Goal: Task Accomplishment & Management: Manage account settings

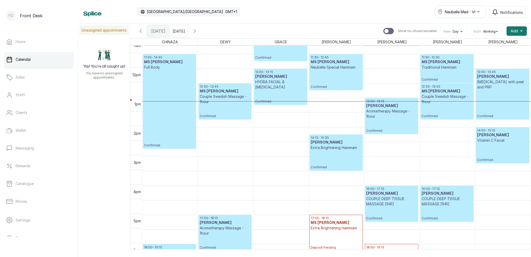
scroll to position [331, 0]
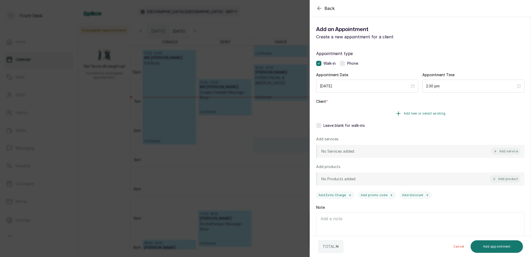
click at [437, 112] on span "Add new or select existing" at bounding box center [425, 113] width 42 height 4
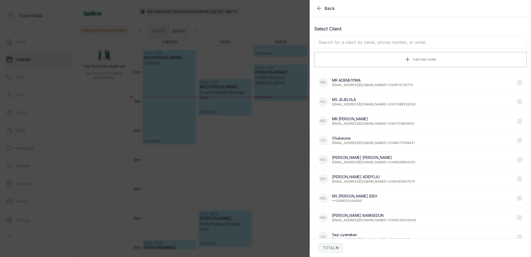
click at [393, 45] on input "text" at bounding box center [420, 42] width 213 height 13
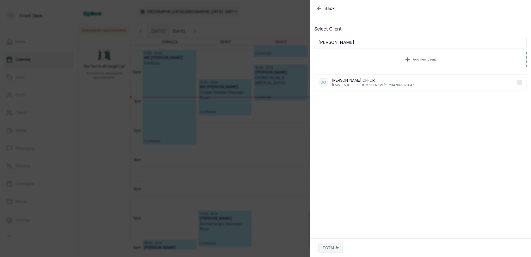
type input "[PERSON_NAME]"
click at [363, 85] on p "[EMAIL_ADDRESS][DOMAIN_NAME] • [PHONE_NUMBER]" at bounding box center [373, 85] width 82 height 4
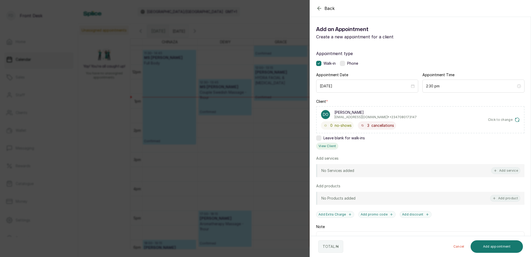
scroll to position [0, 0]
click at [330, 146] on button "View Client" at bounding box center [327, 146] width 22 height 7
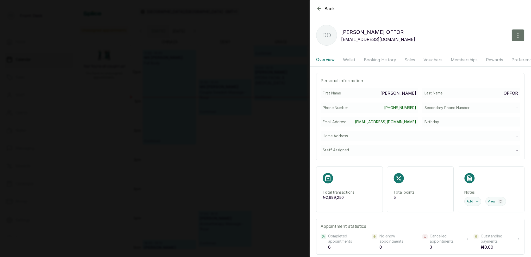
click at [378, 59] on button "Booking History" at bounding box center [380, 59] width 39 height 13
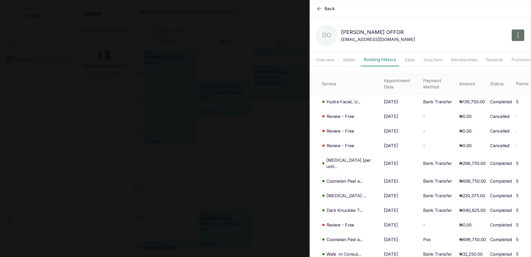
click at [347, 56] on button "Wallet" at bounding box center [349, 59] width 19 height 13
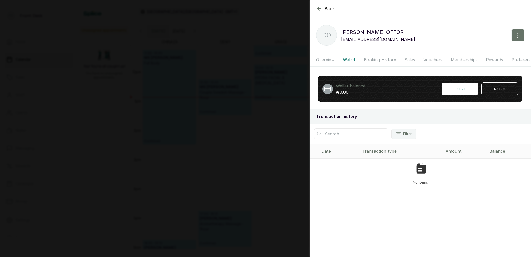
click at [368, 57] on button "Booking History" at bounding box center [380, 59] width 39 height 13
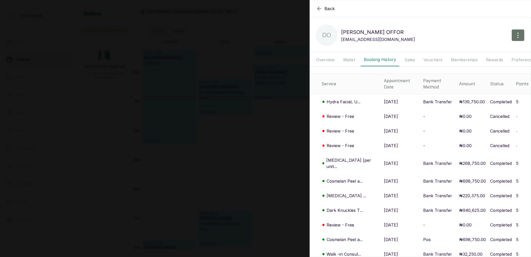
click at [259, 90] on div "Back DOREEN OFFOR DO DOREEN OFFOR nelooffor@hotmail.co.uk Overview Wallet Booki…" at bounding box center [265, 128] width 531 height 257
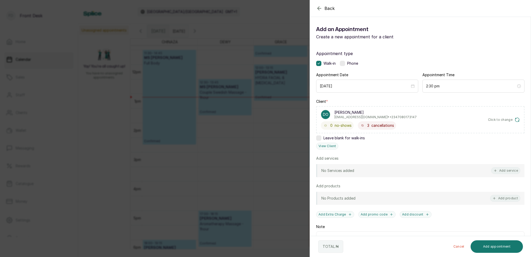
drag, startPoint x: 242, startPoint y: 44, endPoint x: 309, endPoint y: 14, distance: 73.6
click at [243, 43] on div "Back Add Appointment Add an Appointment Create a new appointment for a client A…" at bounding box center [265, 128] width 531 height 257
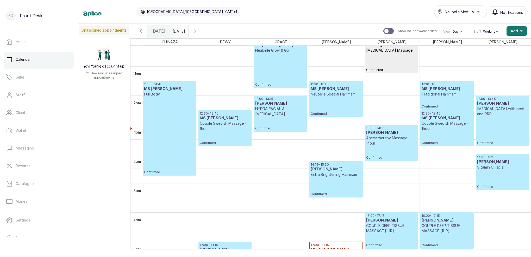
scroll to position [308, 0]
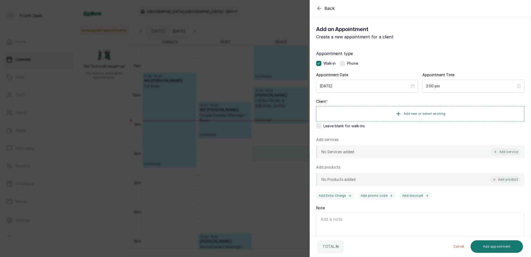
click at [265, 166] on div "Back Add Appointment Add an Appointment Create a new appointment for a client A…" at bounding box center [265, 128] width 531 height 257
click at [431, 112] on span "Add new or select existing" at bounding box center [425, 113] width 42 height 4
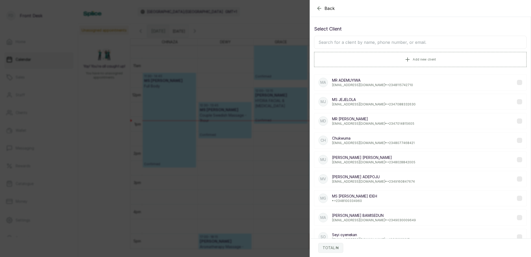
click at [372, 45] on input "text" at bounding box center [420, 42] width 213 height 13
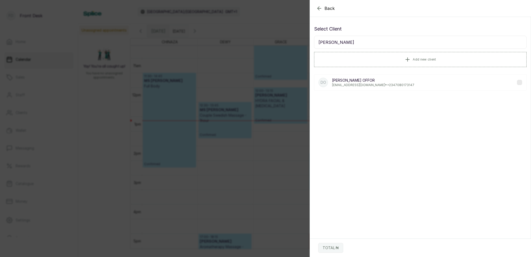
type input "[PERSON_NAME]"
click at [355, 84] on p "[EMAIL_ADDRESS][DOMAIN_NAME] • [PHONE_NUMBER]" at bounding box center [373, 85] width 82 height 4
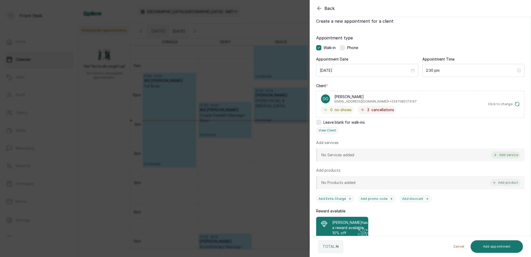
click at [514, 154] on button "Add service" at bounding box center [505, 154] width 29 height 7
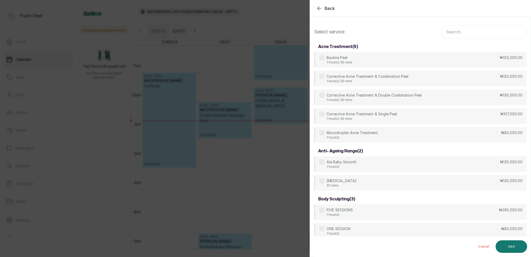
scroll to position [0, 0]
click at [466, 35] on input "text" at bounding box center [484, 31] width 85 height 13
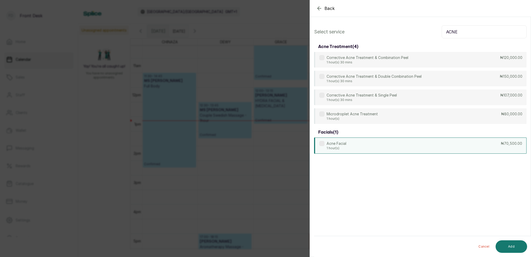
type input "ACNE"
click at [348, 145] on div "Acne Facial 1 hour(s) ₦70,500.00" at bounding box center [420, 145] width 213 height 16
click at [519, 248] on button "Add" at bounding box center [512, 246] width 32 height 13
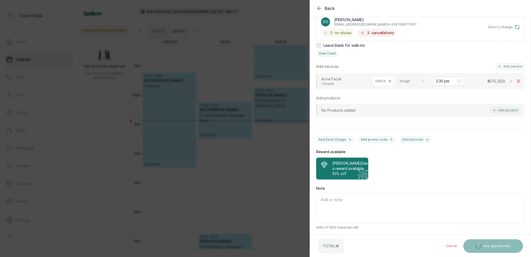
scroll to position [98, 0]
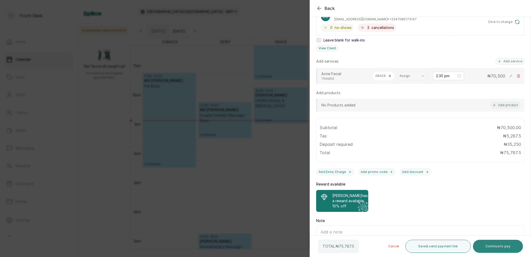
click at [507, 246] on button "Continue to pay" at bounding box center [498, 245] width 50 height 13
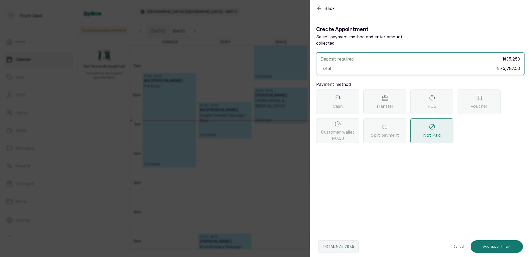
drag, startPoint x: 380, startPoint y: 98, endPoint x: 380, endPoint y: 104, distance: 6.0
click at [380, 103] on span "Transfer" at bounding box center [384, 106] width 17 height 6
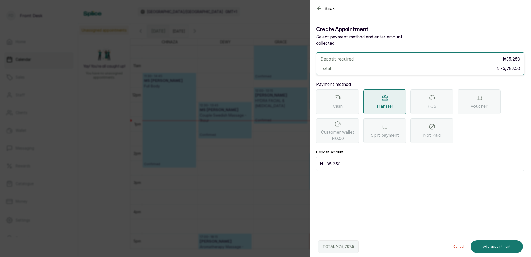
click at [350, 160] on input "35,250" at bounding box center [424, 163] width 195 height 7
type input "3"
type input "75,787.5"
click at [490, 245] on button "Add appointment" at bounding box center [497, 246] width 53 height 13
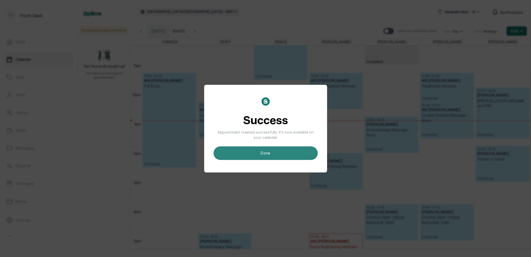
click at [285, 154] on button "done" at bounding box center [266, 153] width 104 height 14
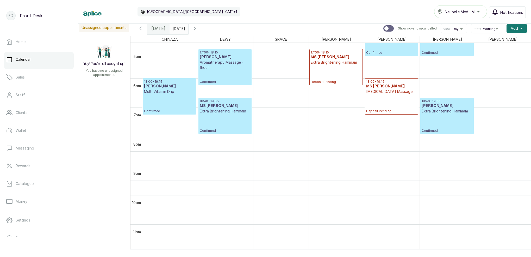
scroll to position [490, 0]
click at [238, 115] on p "Confirmed" at bounding box center [225, 123] width 51 height 19
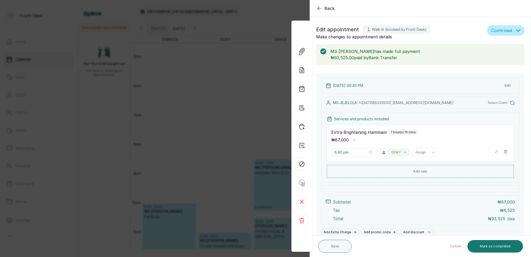
scroll to position [175, 0]
click at [509, 87] on button "Edit" at bounding box center [508, 85] width 14 height 9
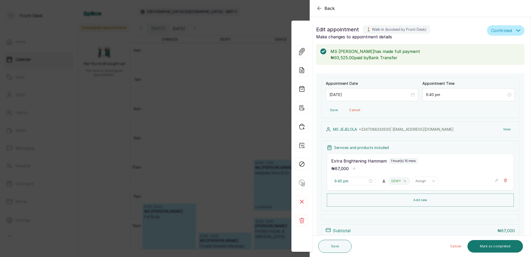
click at [506, 129] on button "View" at bounding box center [507, 129] width 16 height 9
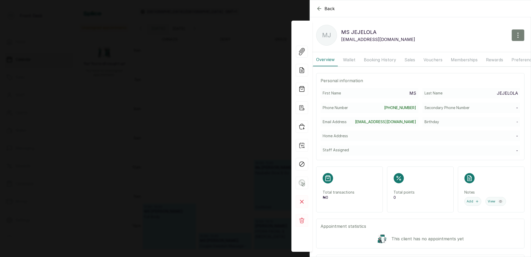
click at [516, 35] on icon "button" at bounding box center [518, 35] width 6 height 6
click at [477, 51] on span "Edit" at bounding box center [496, 50] width 50 height 6
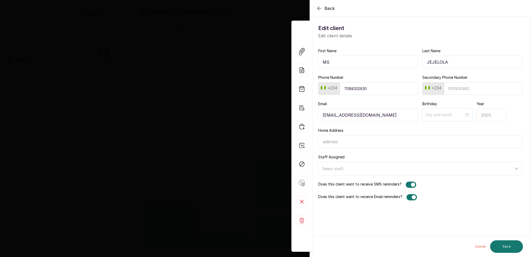
click at [463, 115] on input at bounding box center [445, 115] width 39 height 6
type input "09-03"
click at [432, 126] on button "Previous month (PageUp)" at bounding box center [433, 127] width 6 height 10
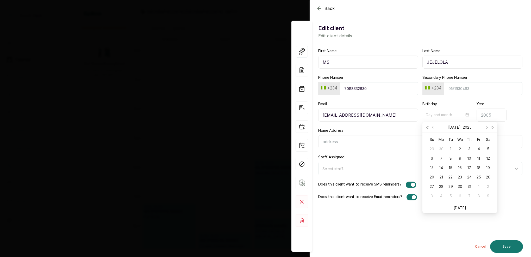
click at [432, 126] on button "Previous month (PageUp)" at bounding box center [433, 127] width 6 height 10
type input "04-02"
click at [461, 148] on div "2" at bounding box center [460, 149] width 6 height 6
click at [490, 116] on input "Year" at bounding box center [492, 114] width 30 height 13
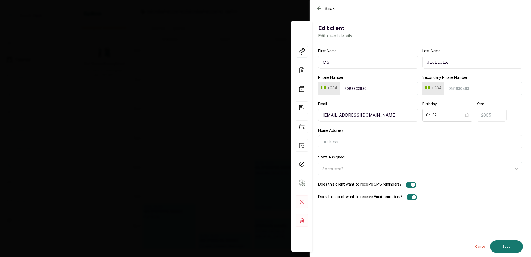
click at [486, 116] on input "Year" at bounding box center [492, 114] width 30 height 13
type input "1995"
click at [505, 246] on button "Save" at bounding box center [506, 246] width 33 height 13
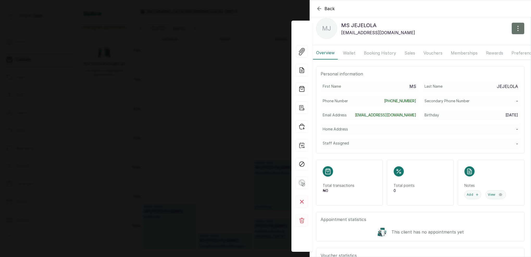
scroll to position [8, 0]
click at [320, 7] on icon "button" at bounding box center [319, 8] width 6 height 6
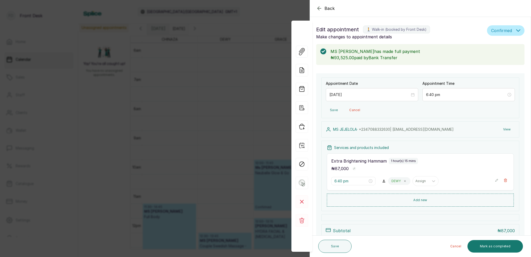
drag, startPoint x: 253, startPoint y: 63, endPoint x: 277, endPoint y: 67, distance: 23.9
click at [253, 63] on div "Back Appointment Details Edit appointment 🚶 Walk-in (booked by Front Desk) Make…" at bounding box center [265, 128] width 531 height 257
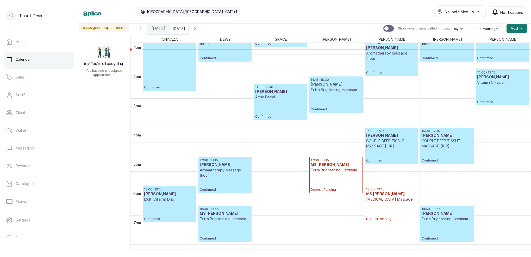
scroll to position [386, 0]
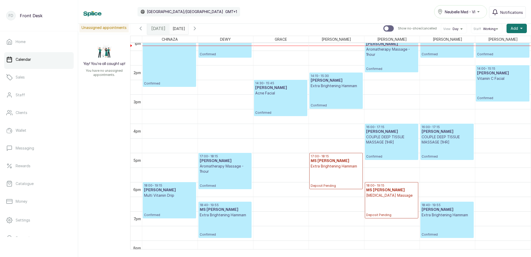
click at [440, 215] on p "Extra Brightening Hammam" at bounding box center [447, 214] width 51 height 5
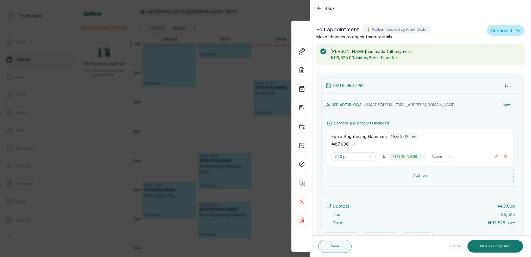
click at [507, 104] on button "View" at bounding box center [507, 104] width 16 height 9
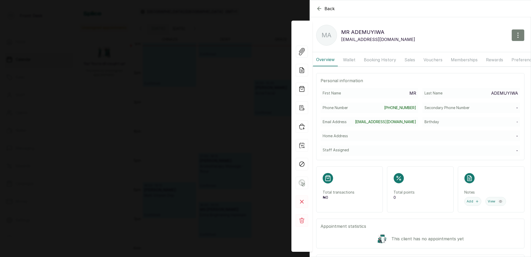
click at [517, 37] on icon "button" at bounding box center [518, 35] width 6 height 6
click at [474, 52] on span "Edit" at bounding box center [496, 50] width 50 height 6
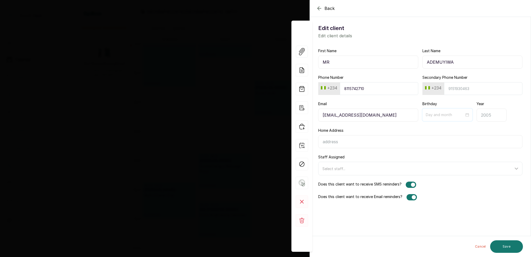
click at [464, 115] on input at bounding box center [445, 115] width 39 height 6
click at [434, 127] on span "Previous month (PageUp)" at bounding box center [433, 127] width 3 height 3
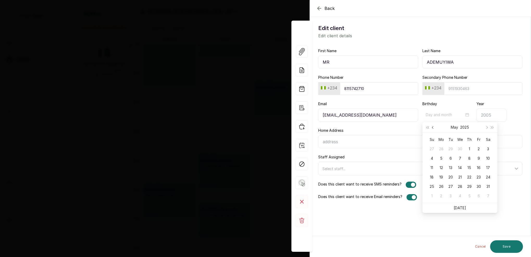
click at [434, 127] on span "Previous month (PageUp)" at bounding box center [433, 127] width 3 height 3
click at [488, 127] on button "Next month (PageDown)" at bounding box center [487, 127] width 6 height 10
click at [485, 127] on button "Next month (PageDown)" at bounding box center [487, 127] width 6 height 10
type input "05-31"
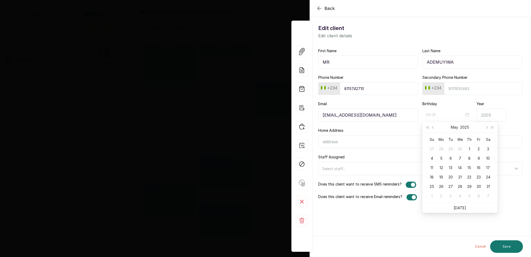
click at [488, 186] on div "31" at bounding box center [488, 186] width 6 height 6
click at [491, 116] on input "Year" at bounding box center [492, 114] width 30 height 13
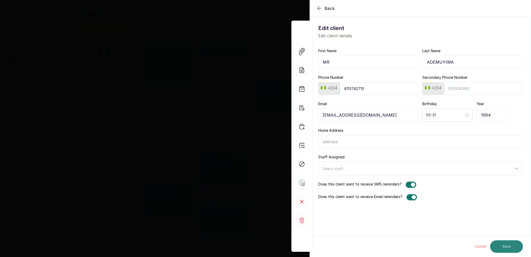
type input "1994"
click at [502, 248] on button "Save" at bounding box center [506, 246] width 33 height 13
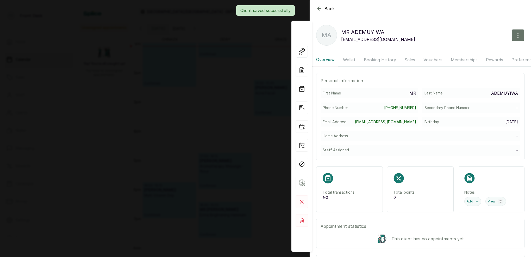
click at [259, 121] on div "Back [PERSON_NAME] [PERSON_NAME] [EMAIL_ADDRESS][DOMAIN_NAME] Overview Wallet B…" at bounding box center [265, 128] width 531 height 257
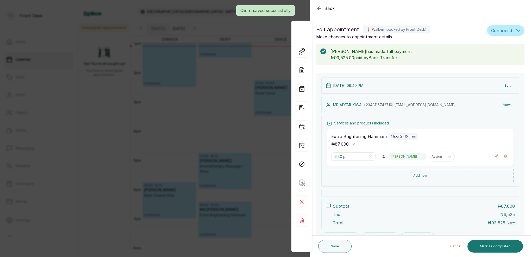
click at [267, 121] on div "Back Appointment Details Edit appointment 🚶 Walk-in (booked by Front Desk) Make…" at bounding box center [265, 128] width 531 height 257
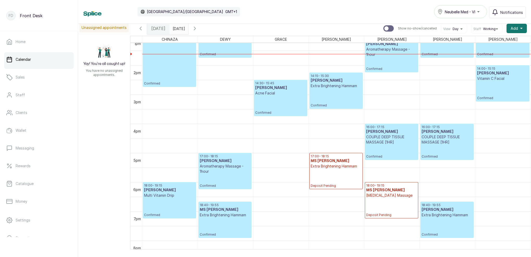
type input "dd/MM/yyyy"
click at [178, 29] on input "dd/MM/yyyy" at bounding box center [174, 27] width 8 height 9
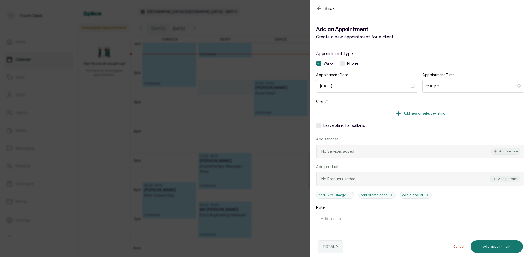
click at [441, 114] on span "Add new or select existing" at bounding box center [425, 113] width 42 height 4
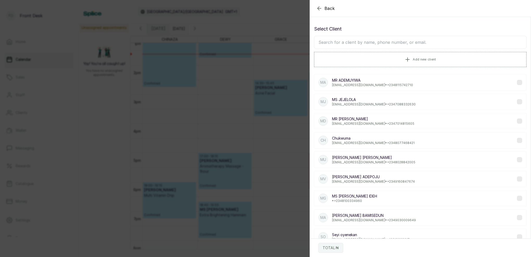
click at [397, 42] on input "text" at bounding box center [420, 42] width 213 height 13
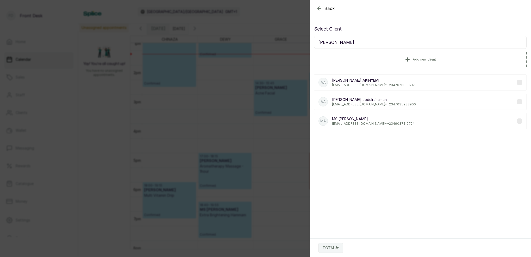
type input "[PERSON_NAME]"
click at [377, 122] on p "[EMAIL_ADDRESS][DOMAIN_NAME] • [PHONE_NUMBER]" at bounding box center [373, 123] width 83 height 4
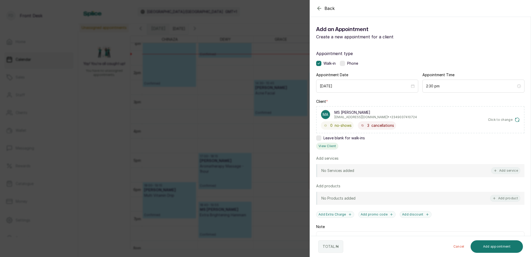
click at [323, 147] on button "View Client" at bounding box center [327, 146] width 22 height 7
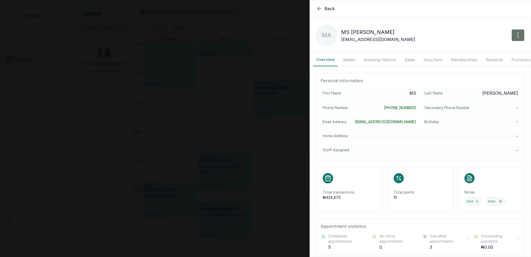
click at [376, 62] on button "Booking History" at bounding box center [380, 59] width 39 height 13
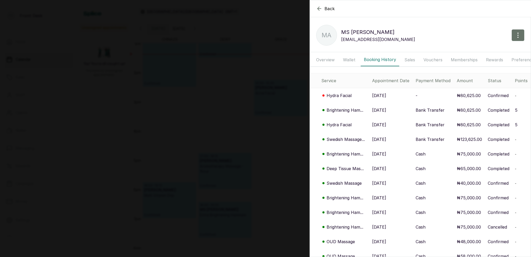
click at [340, 97] on p "Hydra Facial" at bounding box center [339, 95] width 25 height 6
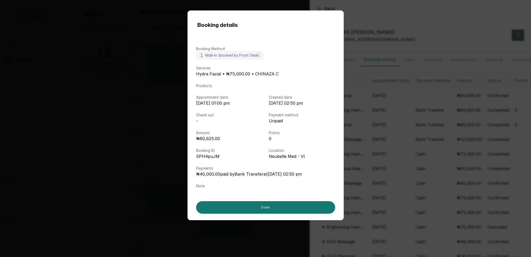
click at [370, 123] on div "Booking details Booking Method 🚶 Walk-in (booked by Front Desk) Services Hydra …" at bounding box center [265, 128] width 531 height 257
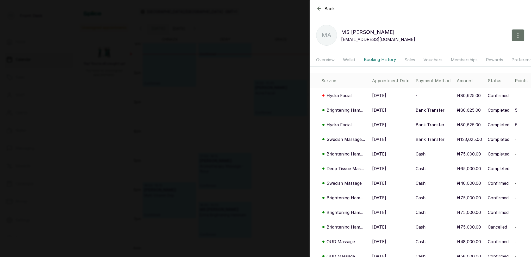
click at [211, 97] on div "Back MS [PERSON_NAME] MA MS [PERSON_NAME] [EMAIL_ADDRESS][DOMAIN_NAME] Overview…" at bounding box center [265, 128] width 531 height 257
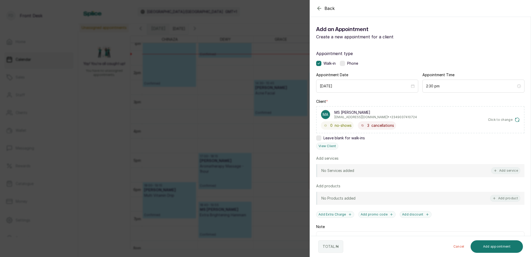
drag, startPoint x: 226, startPoint y: 53, endPoint x: 224, endPoint y: 50, distance: 4.3
click at [224, 50] on div "Back Add Appointment Add an Appointment Create a new appointment for a client A…" at bounding box center [265, 128] width 531 height 257
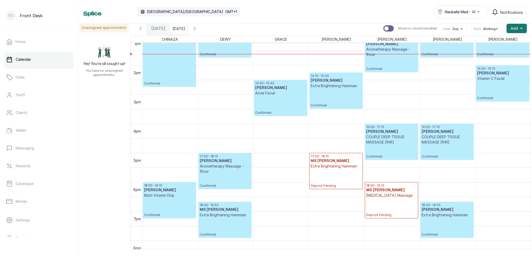
type input "dd/MM/yyyy"
click at [178, 29] on input "dd/MM/yyyy" at bounding box center [174, 27] width 8 height 9
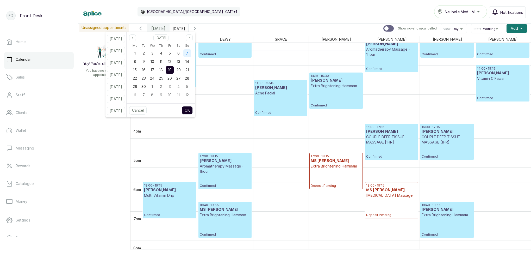
click at [188, 55] on span "7" at bounding box center [187, 53] width 2 height 4
click at [193, 108] on button "OK" at bounding box center [187, 110] width 11 height 8
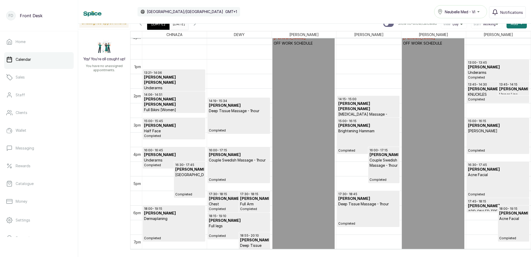
scroll to position [369, 0]
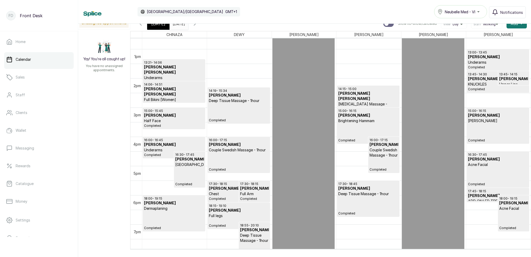
click at [178, 24] on input "[DATE]" at bounding box center [174, 22] width 8 height 9
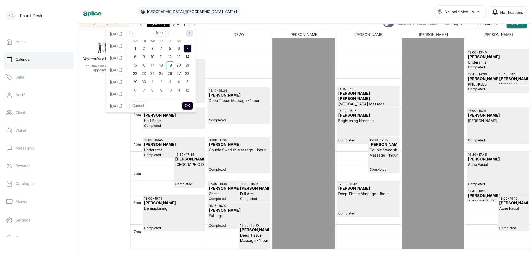
click at [191, 32] on icon "page next" at bounding box center [189, 33] width 3 height 3
drag, startPoint x: 144, startPoint y: 56, endPoint x: 151, endPoint y: 56, distance: 7.3
click at [139, 56] on div "6" at bounding box center [135, 57] width 8 height 8
drag, startPoint x: 151, startPoint y: 56, endPoint x: 165, endPoint y: 75, distance: 23.3
click at [148, 56] on div "7" at bounding box center [144, 57] width 8 height 8
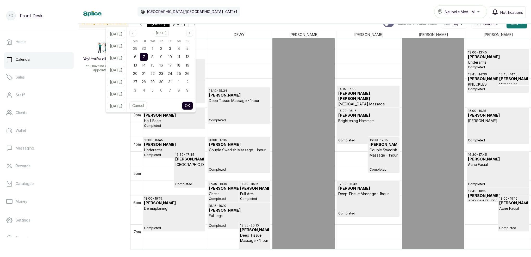
click at [193, 104] on button "OK" at bounding box center [187, 105] width 11 height 8
type input "[DATE]"
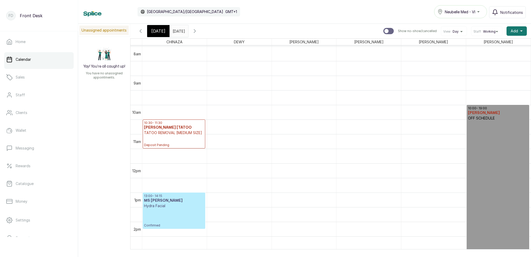
scroll to position [247, 0]
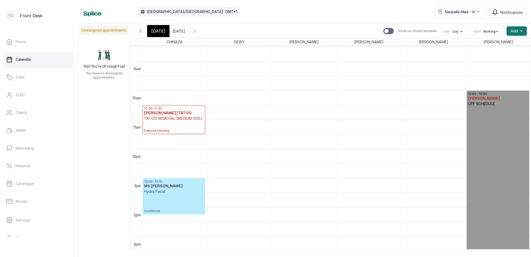
click at [164, 31] on div "[DATE]" at bounding box center [158, 31] width 22 height 12
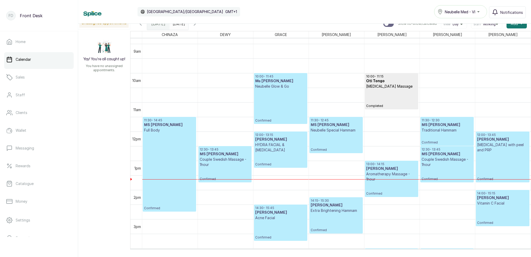
scroll to position [257, 0]
click at [198, 24] on icon "button" at bounding box center [195, 24] width 6 height 6
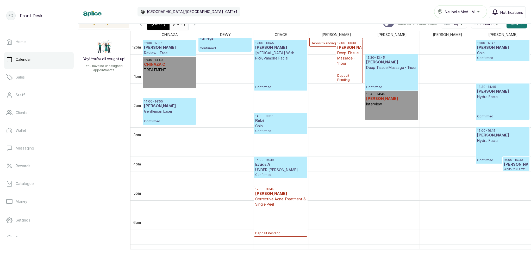
scroll to position [358, 0]
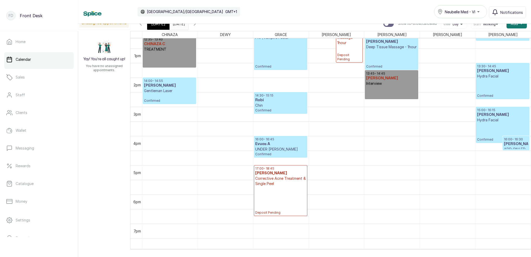
click at [178, 25] on input "[DATE]" at bounding box center [174, 22] width 8 height 9
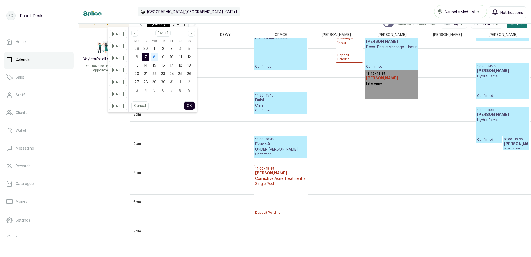
drag, startPoint x: 161, startPoint y: 56, endPoint x: 157, endPoint y: 56, distance: 3.9
click at [156, 56] on span "8" at bounding box center [154, 56] width 2 height 4
click at [150, 57] on div "7" at bounding box center [146, 57] width 8 height 8
click at [195, 106] on button "OK" at bounding box center [189, 105] width 11 height 8
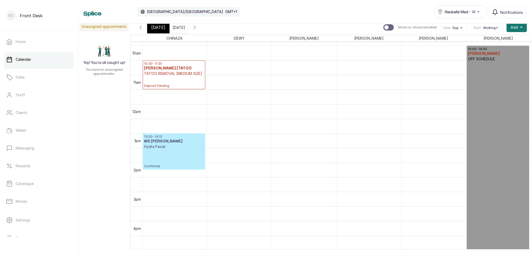
click at [165, 30] on div "[DATE]" at bounding box center [158, 27] width 22 height 12
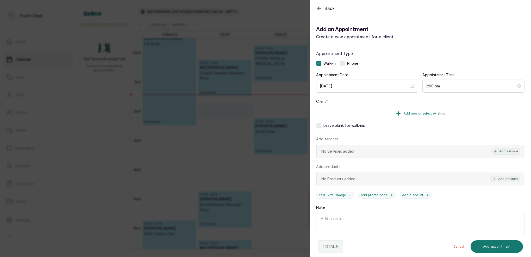
click at [434, 112] on span "Add new or select existing" at bounding box center [425, 113] width 42 height 4
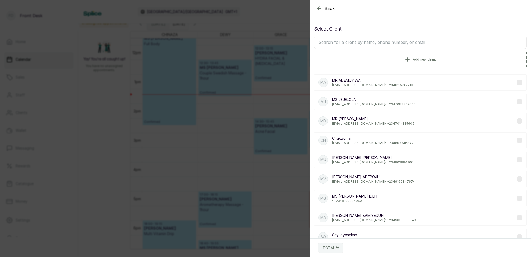
click at [398, 45] on input "text" at bounding box center [420, 42] width 213 height 13
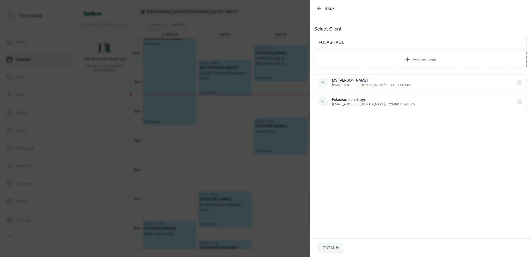
type input "FOLASHADE"
click at [369, 83] on p "[EMAIL_ADDRESS][DOMAIN_NAME] • [PHONE_NUMBER]" at bounding box center [371, 85] width 79 height 4
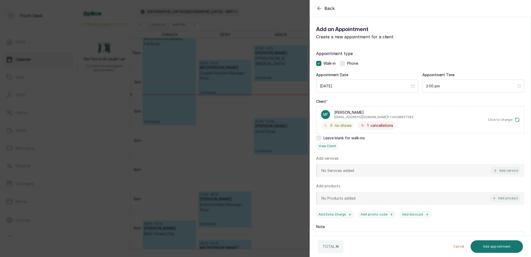
drag, startPoint x: 515, startPoint y: 169, endPoint x: 502, endPoint y: 159, distance: 16.5
click at [515, 169] on button "Add service" at bounding box center [505, 170] width 29 height 7
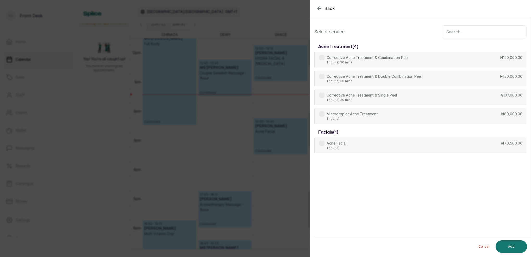
click at [456, 36] on input "text" at bounding box center [484, 31] width 85 height 13
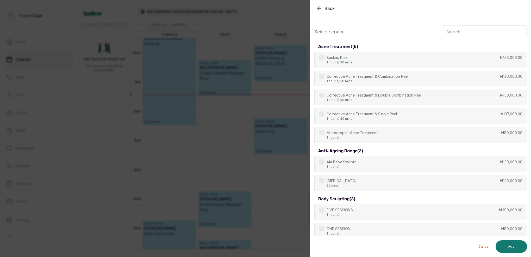
type input "Y"
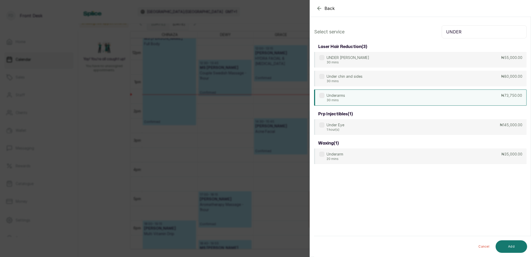
type input "UNDER"
click at [349, 100] on div "Underarms 30 mins ₦73,750.00" at bounding box center [420, 97] width 213 height 16
click at [348, 156] on div "Underarm 20 mins ₦35,000.00" at bounding box center [420, 156] width 213 height 16
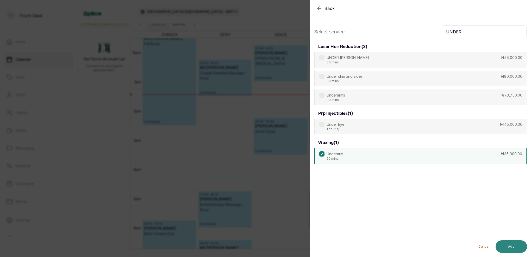
click at [510, 245] on button "Add" at bounding box center [512, 246] width 32 height 13
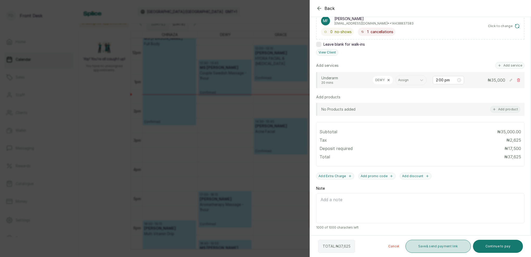
scroll to position [94, 0]
click at [422, 246] on button "Save & send payment link" at bounding box center [438, 245] width 65 height 13
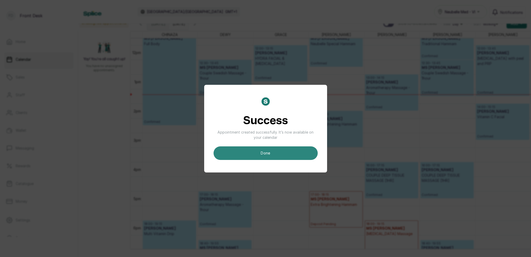
click at [279, 157] on button "done" at bounding box center [266, 153] width 104 height 14
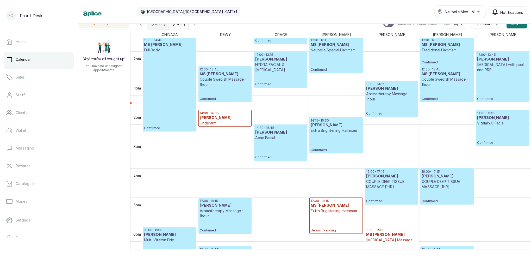
scroll to position [343, 0]
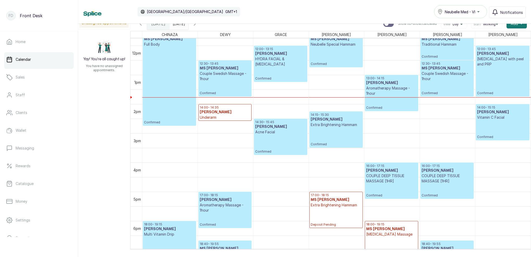
click at [197, 23] on div "Calendar [GEOGRAPHIC_DATA]/[GEOGRAPHIC_DATA] GMT+1 Neubelle Med - VI Notificati…" at bounding box center [304, 12] width 453 height 24
click at [188, 25] on span at bounding box center [183, 22] width 10 height 9
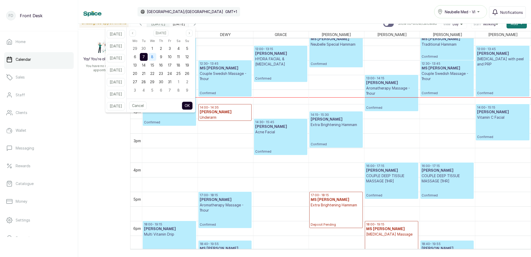
click at [155, 55] on div "8" at bounding box center [153, 57] width 8 height 8
drag, startPoint x: 149, startPoint y: 56, endPoint x: 157, endPoint y: 62, distance: 9.3
click at [145, 56] on span "7" at bounding box center [144, 56] width 2 height 4
click at [193, 106] on button "OK" at bounding box center [187, 105] width 11 height 8
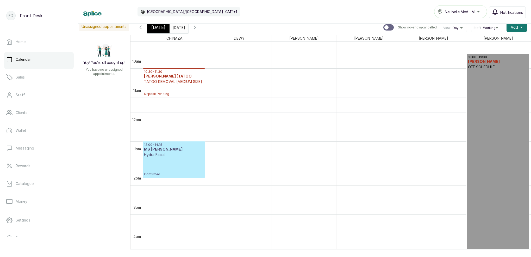
scroll to position [311, 0]
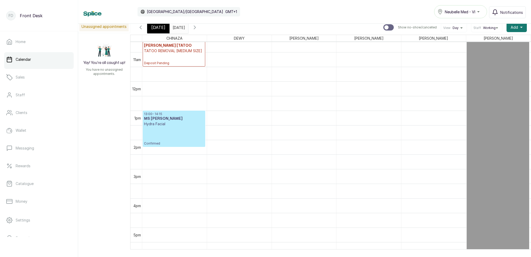
click at [186, 124] on p "Hydra Facial" at bounding box center [174, 123] width 60 height 5
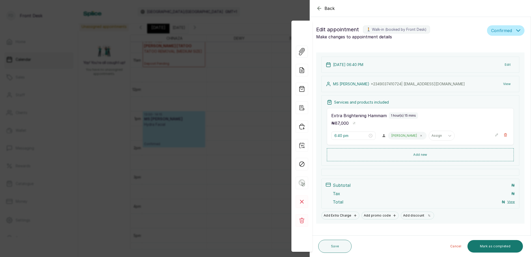
type input "1:00 pm"
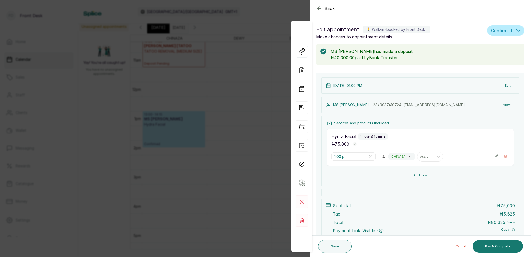
click at [423, 175] on button "Add new" at bounding box center [420, 175] width 187 height 13
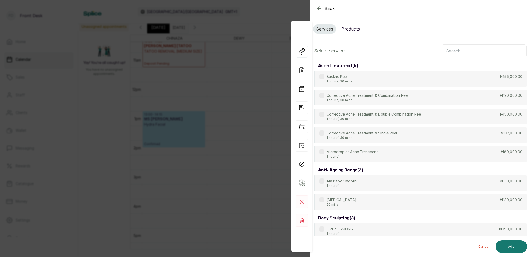
scroll to position [0, 0]
click at [455, 52] on input "text" at bounding box center [484, 50] width 85 height 13
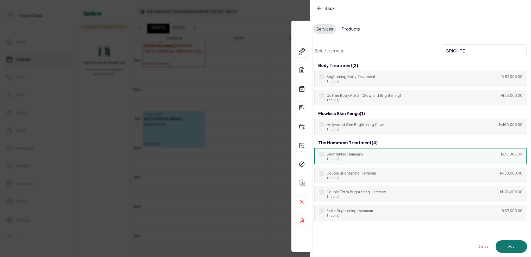
type input "BRIGHTE"
click at [365, 155] on div "Brightening Hammam 1 hour(s) ₦75,000.00" at bounding box center [420, 156] width 213 height 16
click at [516, 248] on button "Add" at bounding box center [512, 246] width 32 height 13
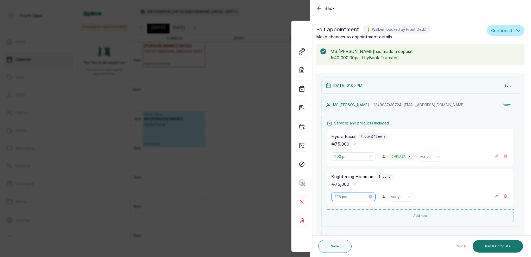
click at [338, 196] on input "2:15 pm" at bounding box center [351, 197] width 33 height 6
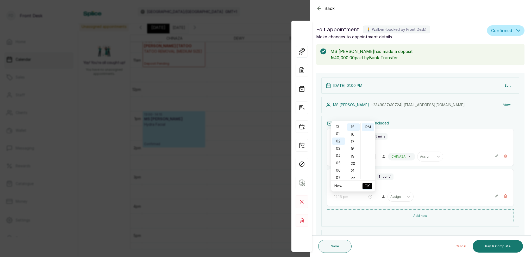
drag, startPoint x: 338, startPoint y: 126, endPoint x: 346, endPoint y: 129, distance: 8.3
click at [338, 126] on div "12" at bounding box center [338, 126] width 13 height 7
type input "12:00 pm"
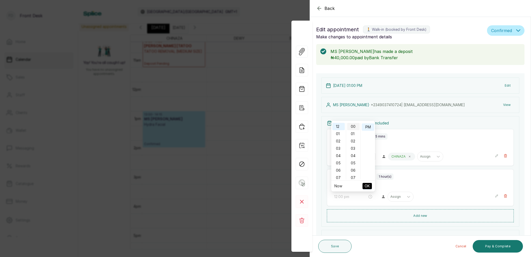
click at [354, 128] on div "00" at bounding box center [353, 126] width 13 height 7
drag, startPoint x: 368, startPoint y: 127, endPoint x: 379, endPoint y: 149, distance: 24.5
click at [368, 127] on div "PM" at bounding box center [368, 126] width 13 height 7
click at [369, 185] on span "OK" at bounding box center [367, 186] width 5 height 10
type input "12:00 pm"
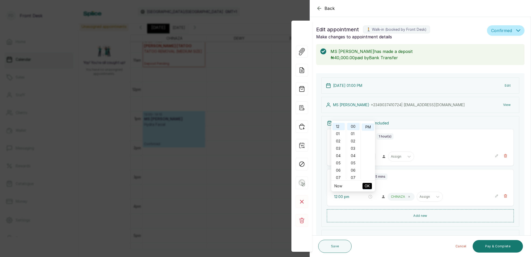
type input "1:00 pm"
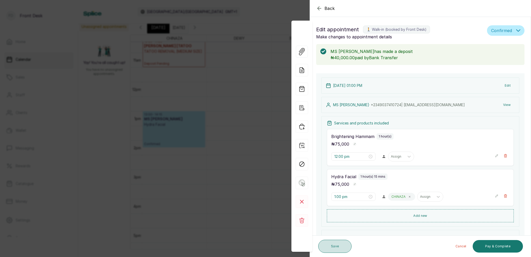
click at [343, 246] on button "Save" at bounding box center [334, 245] width 33 height 13
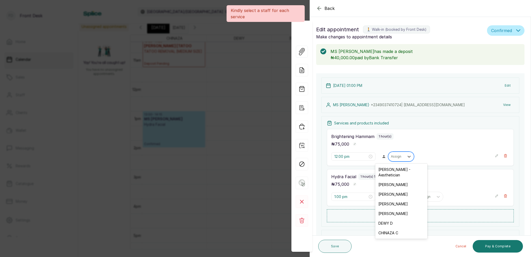
click at [399, 156] on div "Assign" at bounding box center [396, 156] width 11 height 4
drag, startPoint x: 392, startPoint y: 199, endPoint x: 443, endPoint y: 189, distance: 52.4
click at [392, 199] on div "[PERSON_NAME]" at bounding box center [401, 204] width 52 height 10
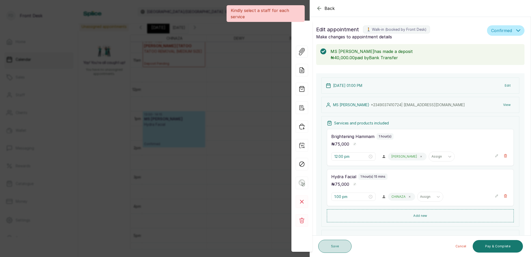
click at [338, 245] on button "Save" at bounding box center [334, 245] width 33 height 13
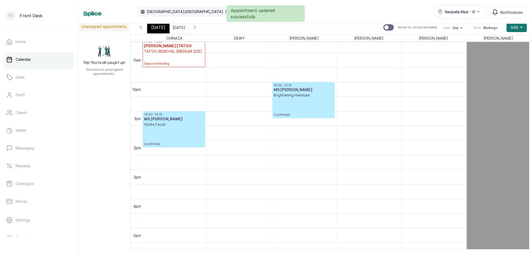
click at [154, 28] on span "[DATE]" at bounding box center [158, 27] width 14 height 6
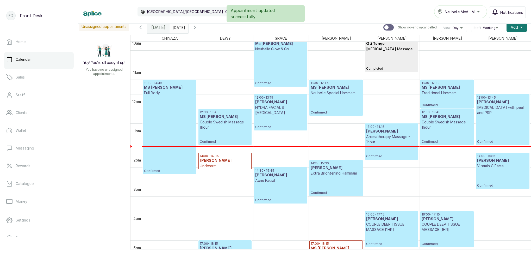
scroll to position [279, 0]
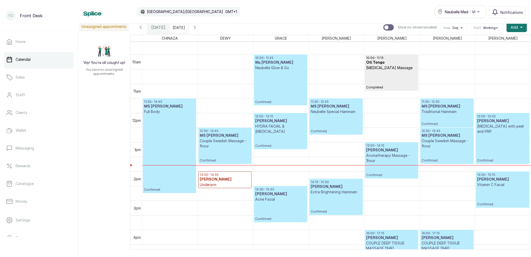
click at [448, 134] on h3 "MS [PERSON_NAME]" at bounding box center [447, 135] width 51 height 5
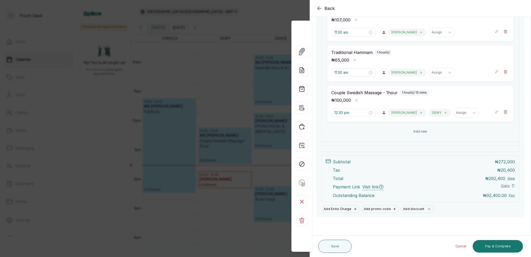
scroll to position [124, 0]
click at [318, 11] on icon "button" at bounding box center [319, 8] width 6 height 6
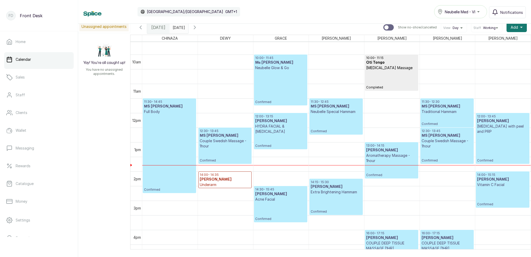
click at [178, 28] on input "[DATE]" at bounding box center [174, 26] width 8 height 9
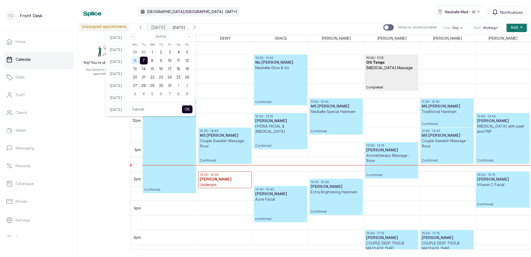
click at [139, 57] on div "6" at bounding box center [135, 61] width 8 height 8
click at [145, 58] on span "7" at bounding box center [144, 60] width 2 height 4
click at [193, 109] on button "OK" at bounding box center [187, 109] width 11 height 8
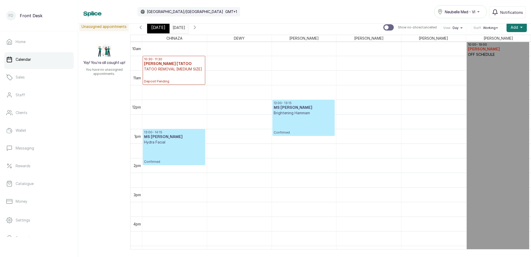
scroll to position [293, 0]
click at [318, 120] on p "Confirmed" at bounding box center [304, 124] width 60 height 19
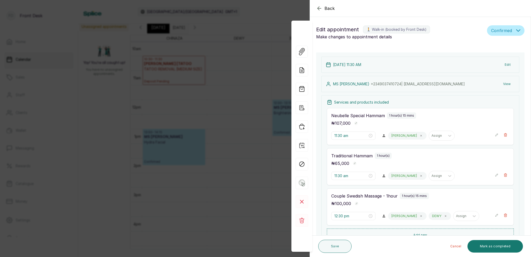
type input "12:00 pm"
type input "1:00 pm"
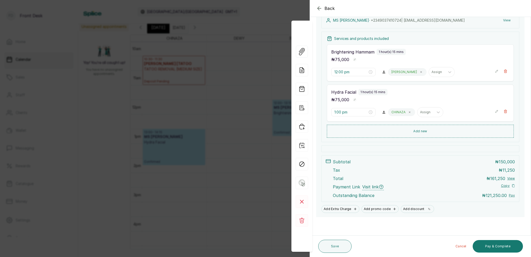
scroll to position [84, 0]
click at [208, 77] on div "Back Appointment Details Edit appointment 🚶 Walk-in (booked by Front Desk) Make…" at bounding box center [265, 128] width 531 height 257
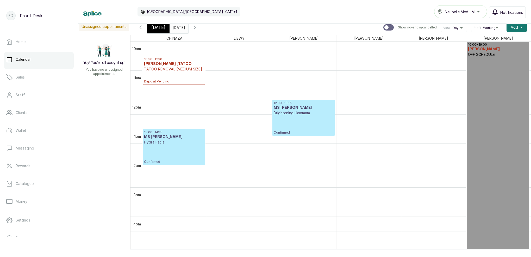
click at [159, 26] on span "[DATE]" at bounding box center [158, 27] width 14 height 6
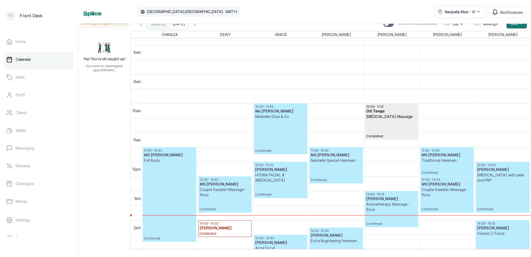
scroll to position [227, 0]
click at [198, 24] on icon "button" at bounding box center [195, 24] width 6 height 6
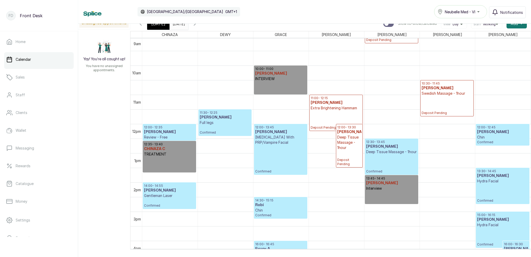
scroll to position [265, 0]
click at [159, 26] on span "[DATE]" at bounding box center [158, 24] width 14 height 6
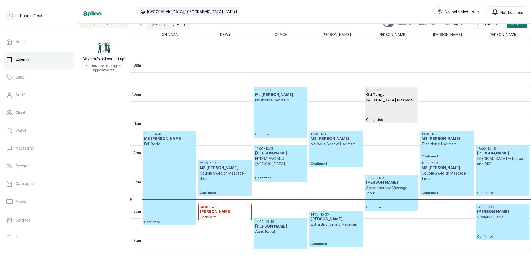
scroll to position [248, 0]
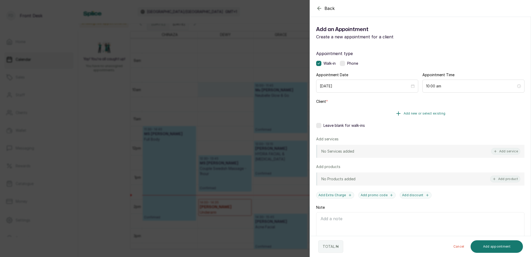
click at [434, 112] on span "Add new or select existing" at bounding box center [425, 113] width 42 height 4
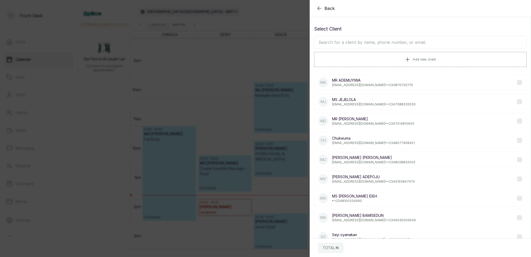
click at [370, 45] on input "text" at bounding box center [420, 42] width 213 height 13
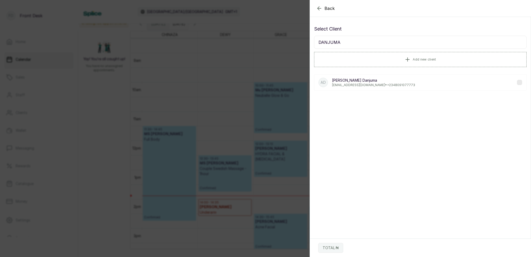
type input "DANJUMA"
click at [379, 84] on p "[EMAIL_ADDRESS][DOMAIN_NAME] • [PHONE_NUMBER]" at bounding box center [373, 85] width 83 height 4
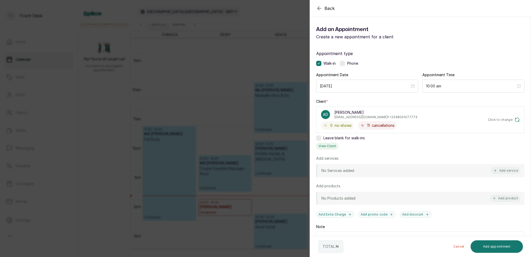
click at [329, 146] on button "View Client" at bounding box center [327, 146] width 22 height 7
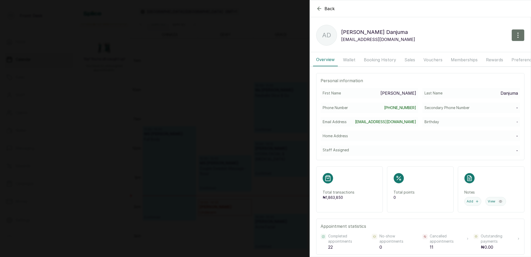
drag, startPoint x: 370, startPoint y: 57, endPoint x: 376, endPoint y: 61, distance: 7.5
click at [372, 58] on button "Booking History" at bounding box center [380, 59] width 39 height 13
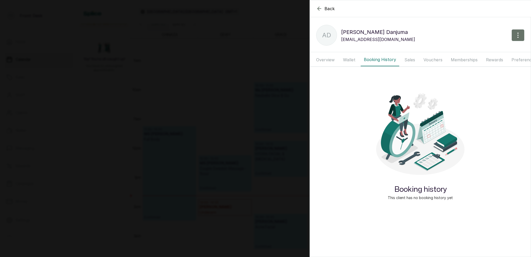
drag, startPoint x: 350, startPoint y: 60, endPoint x: 354, endPoint y: 60, distance: 3.1
click at [350, 60] on button "Wallet" at bounding box center [349, 59] width 19 height 13
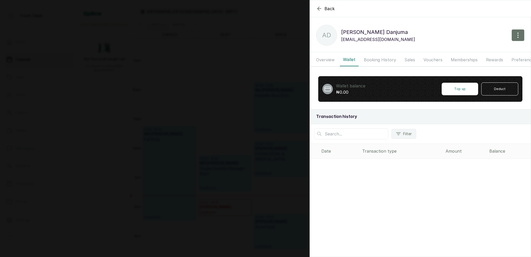
click at [373, 60] on button "Booking History" at bounding box center [380, 59] width 39 height 13
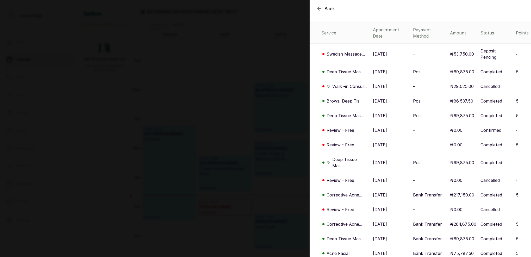
scroll to position [53, 0]
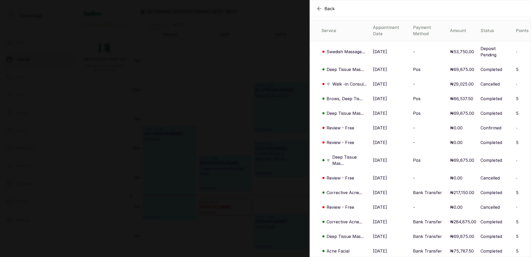
click at [348, 70] on p "Deep Tissue Mas..." at bounding box center [345, 69] width 37 height 6
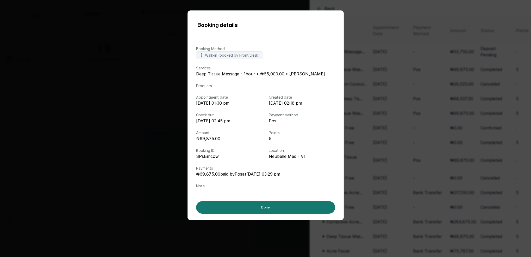
click at [388, 89] on div "Booking details Booking Method 🚶 Walk-in (booked by Front Desk) Services Deep T…" at bounding box center [265, 128] width 531 height 257
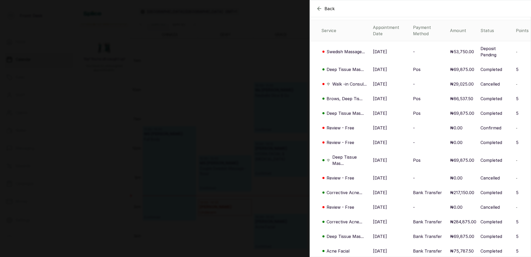
click at [339, 97] on p "Brows, Deep Tis..." at bounding box center [345, 98] width 36 height 6
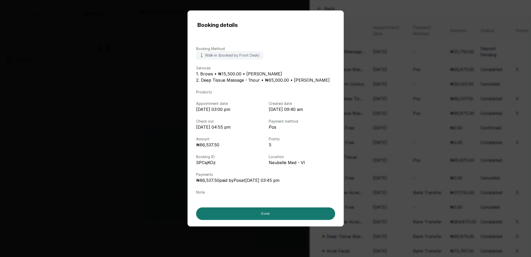
click at [433, 90] on div "Booking details Booking Method 🚶 Walk-in (booked by Front Desk) Services 1. Bro…" at bounding box center [265, 128] width 531 height 257
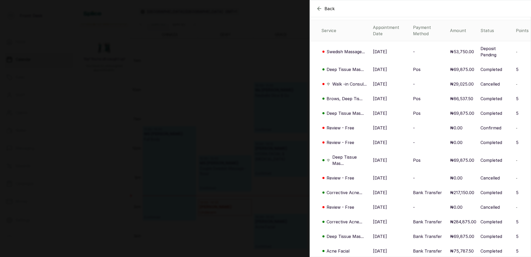
click at [211, 131] on div "Back [PERSON_NAME] AD [PERSON_NAME] [EMAIL_ADDRESS][DOMAIN_NAME] Overview Walle…" at bounding box center [265, 128] width 531 height 257
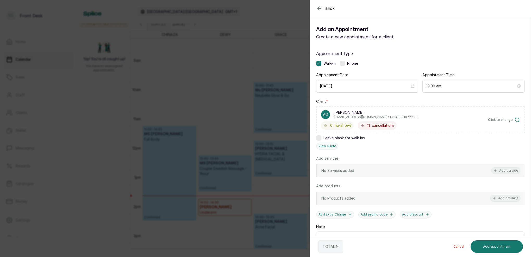
click at [207, 116] on div "Back Add Appointment Add an Appointment Create a new appointment for a client A…" at bounding box center [265, 128] width 531 height 257
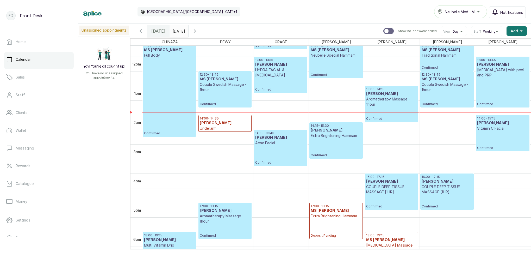
scroll to position [0, 0]
click at [178, 30] on input "[DATE]" at bounding box center [174, 29] width 8 height 9
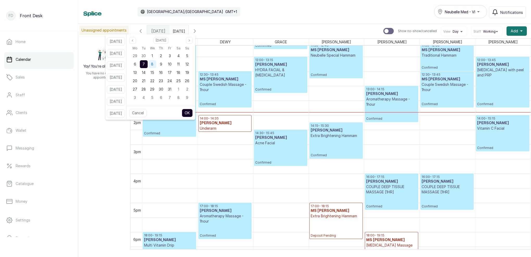
drag, startPoint x: 160, startPoint y: 65, endPoint x: 157, endPoint y: 64, distance: 2.6
click at [156, 65] on div "8" at bounding box center [153, 64] width 8 height 8
drag, startPoint x: 151, startPoint y: 63, endPoint x: 159, endPoint y: 66, distance: 8.7
click at [148, 63] on div "7" at bounding box center [144, 64] width 8 height 8
click at [193, 113] on button "OK" at bounding box center [187, 113] width 11 height 8
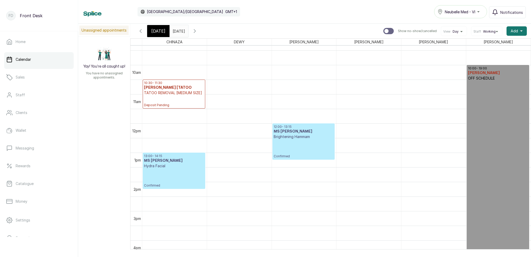
scroll to position [306, 0]
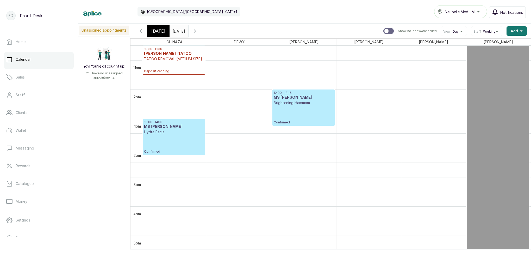
click at [306, 113] on p "Confirmed" at bounding box center [304, 114] width 60 height 19
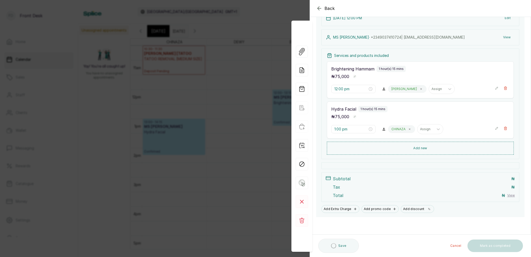
scroll to position [46, 0]
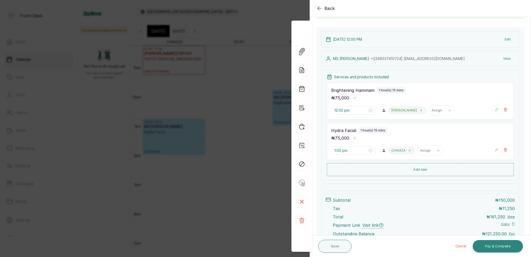
click at [500, 245] on button "Pay & Complete" at bounding box center [498, 246] width 50 height 13
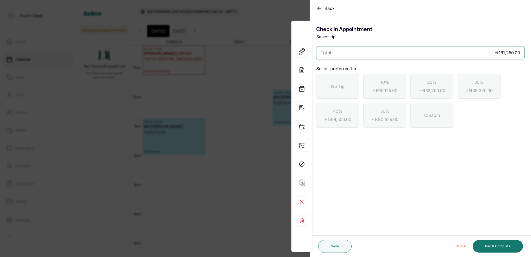
scroll to position [0, 0]
drag, startPoint x: 354, startPoint y: 83, endPoint x: 358, endPoint y: 89, distance: 7.9
click at [354, 83] on div "No Tip" at bounding box center [337, 86] width 43 height 25
click at [503, 247] on button "Pay & Complete" at bounding box center [498, 246] width 50 height 13
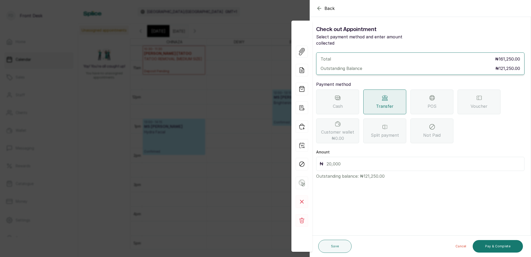
click at [346, 160] on input "text" at bounding box center [424, 163] width 195 height 7
type input "37,500"
click at [337, 245] on button "Save" at bounding box center [334, 245] width 33 height 13
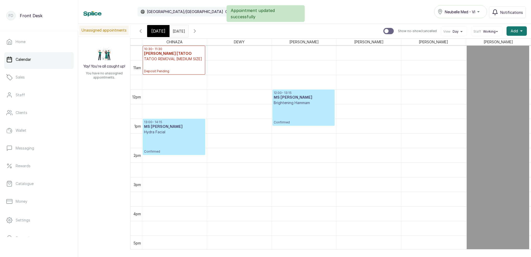
click at [311, 116] on p "Confirmed" at bounding box center [304, 114] width 60 height 19
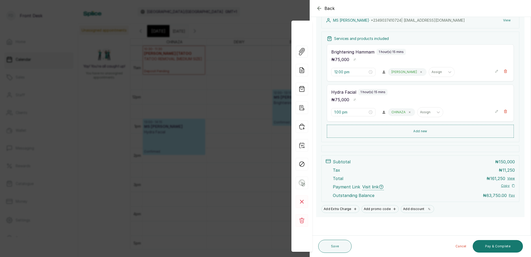
scroll to position [91, 0]
click at [331, 245] on button "Save" at bounding box center [334, 245] width 33 height 13
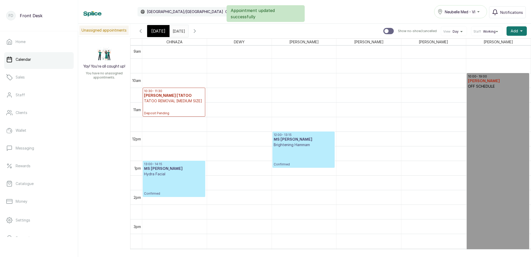
scroll to position [281, 0]
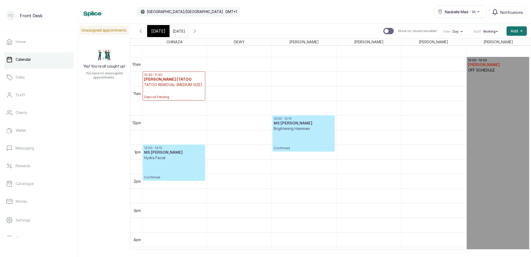
click at [178, 31] on input "[DATE]" at bounding box center [174, 29] width 8 height 9
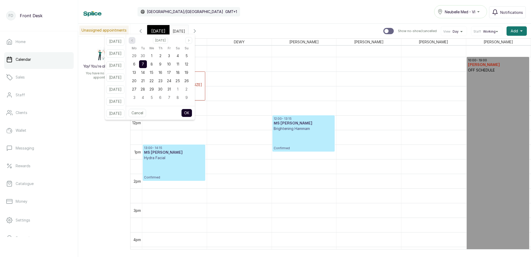
click at [135, 41] on button "Previous month" at bounding box center [132, 40] width 7 height 7
click at [180, 72] on span "20" at bounding box center [178, 72] width 4 height 4
click at [192, 112] on button "OK" at bounding box center [186, 113] width 11 height 8
type input "[DATE]"
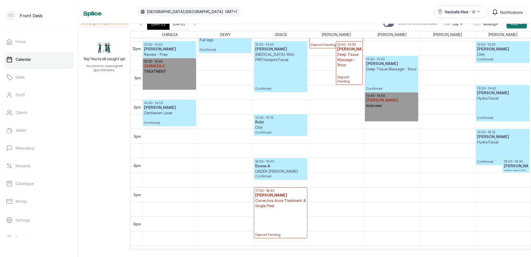
scroll to position [347, 0]
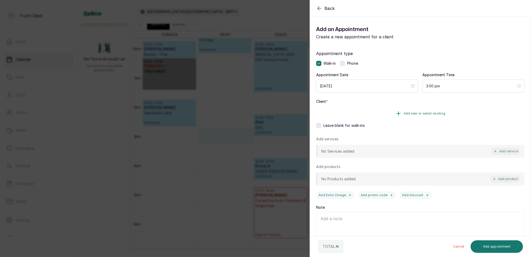
click at [417, 112] on span "Add new or select existing" at bounding box center [425, 113] width 42 height 4
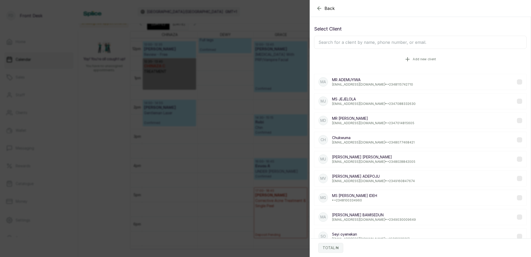
click at [415, 57] on button "Add new client" at bounding box center [420, 59] width 213 height 15
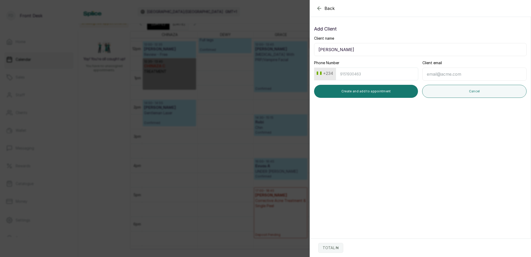
type input "[PERSON_NAME]"
type input "9097797373"
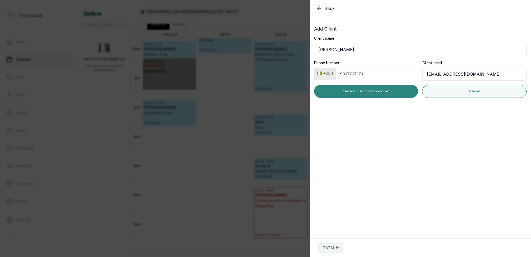
type input "[EMAIL_ADDRESS][DOMAIN_NAME]"
click at [404, 92] on button "Create and add to appointment" at bounding box center [366, 91] width 104 height 13
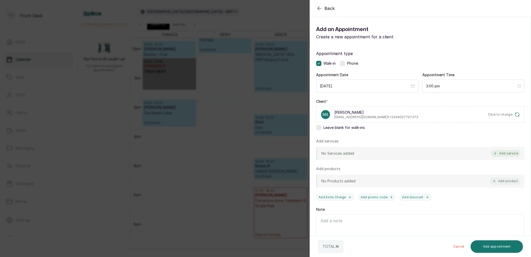
click at [505, 153] on button "Add service" at bounding box center [505, 153] width 29 height 7
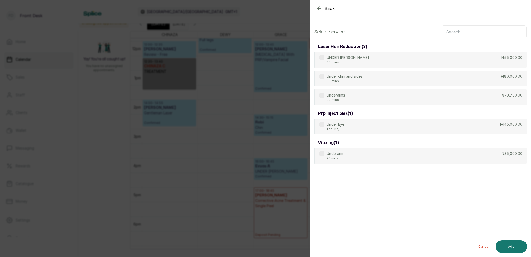
click at [474, 36] on input "text" at bounding box center [484, 31] width 85 height 13
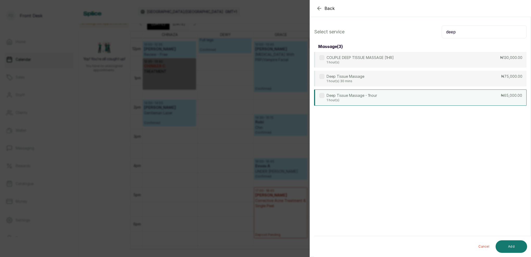
type input "deep"
click at [370, 99] on p "1 hour(s)" at bounding box center [352, 100] width 51 height 4
drag, startPoint x: 516, startPoint y: 239, endPoint x: 519, endPoint y: 236, distance: 4.1
click at [516, 239] on div "Cancel Add" at bounding box center [424, 246] width 221 height 21
click at [522, 241] on button "Add" at bounding box center [512, 246] width 32 height 13
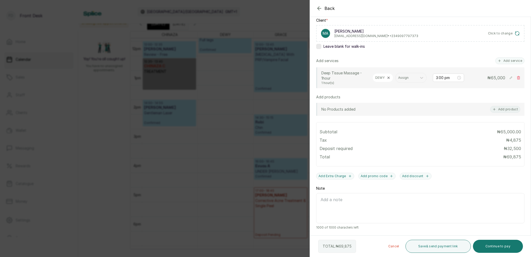
scroll to position [81, 0]
click at [512, 61] on button "Add service" at bounding box center [510, 60] width 29 height 7
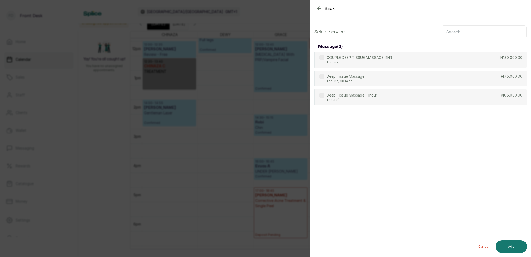
click at [472, 34] on input "text" at bounding box center [484, 31] width 85 height 13
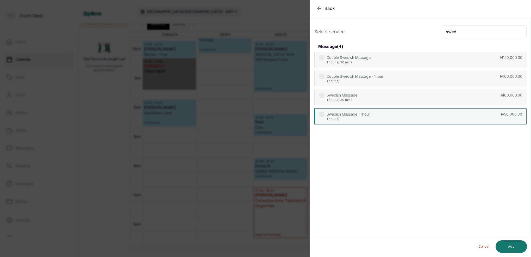
type input "swed"
drag, startPoint x: 348, startPoint y: 117, endPoint x: 415, endPoint y: 135, distance: 69.3
click at [348, 117] on p "1 hour(s)" at bounding box center [349, 118] width 44 height 4
click at [516, 242] on button "Add" at bounding box center [512, 246] width 32 height 13
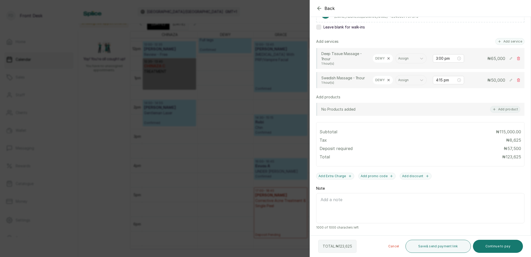
scroll to position [100, 0]
click at [442, 83] on input "4:15 pm" at bounding box center [446, 80] width 20 height 6
drag, startPoint x: 441, startPoint y: 112, endPoint x: 445, endPoint y: 110, distance: 4.7
click at [441, 112] on div "03" at bounding box center [440, 112] width 13 height 7
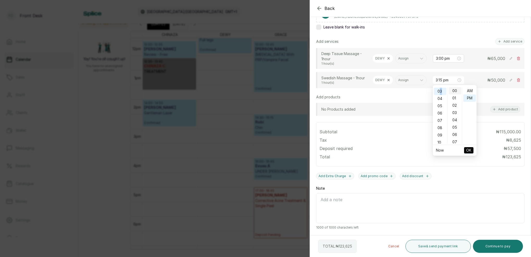
type input "3:00 pm"
click at [456, 91] on div "00" at bounding box center [455, 90] width 13 height 7
drag, startPoint x: 466, startPoint y: 97, endPoint x: 470, endPoint y: 102, distance: 7.1
click at [466, 97] on div "PM" at bounding box center [469, 97] width 13 height 7
click at [470, 149] on span "OK" at bounding box center [468, 150] width 5 height 10
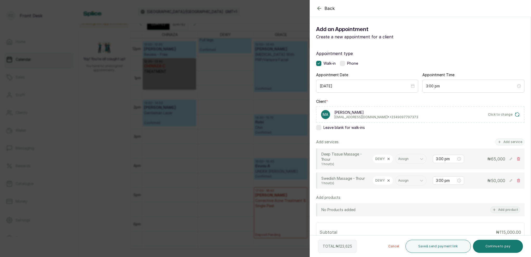
drag, startPoint x: 510, startPoint y: 114, endPoint x: 506, endPoint y: 114, distance: 3.1
click at [510, 114] on span "Click to change" at bounding box center [500, 114] width 25 height 4
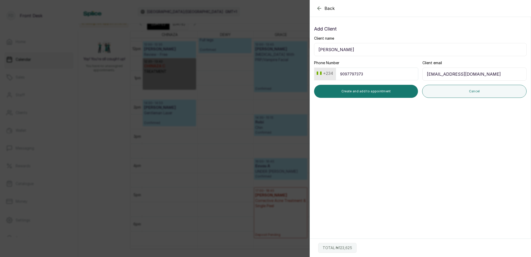
click at [319, 10] on icon "button" at bounding box center [319, 8] width 3 height 3
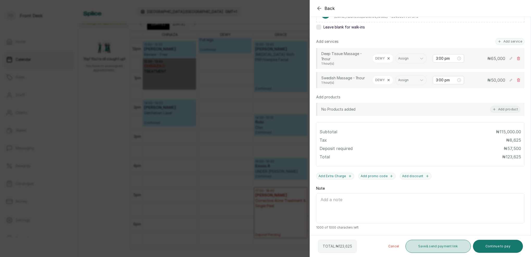
scroll to position [100, 0]
click at [495, 243] on button "Continue to pay" at bounding box center [498, 245] width 50 height 13
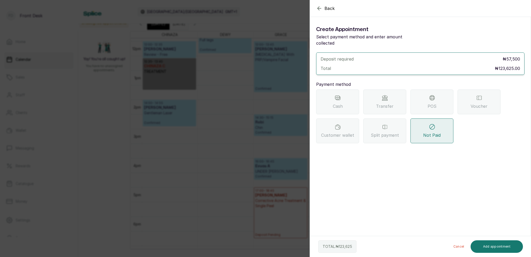
scroll to position [0, 0]
drag, startPoint x: 386, startPoint y: 101, endPoint x: 387, endPoint y: 111, distance: 10.7
click at [386, 103] on span "Transfer" at bounding box center [384, 106] width 17 height 6
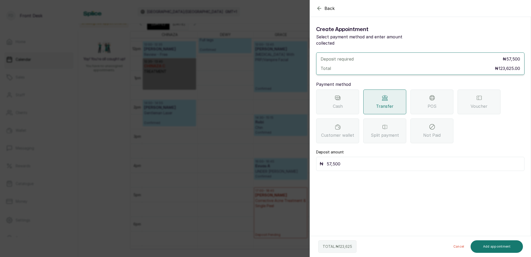
click at [349, 160] on input "57,500" at bounding box center [424, 163] width 195 height 7
type input "5"
type input "123,625"
click at [501, 246] on button "Add appointment" at bounding box center [497, 246] width 53 height 13
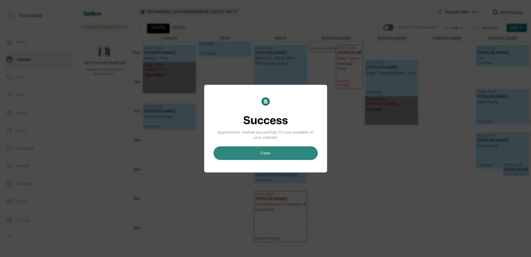
click at [292, 149] on button "done" at bounding box center [266, 153] width 104 height 14
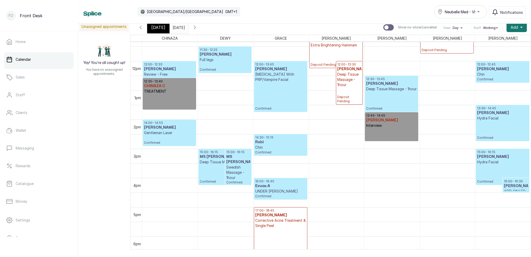
scroll to position [348, 0]
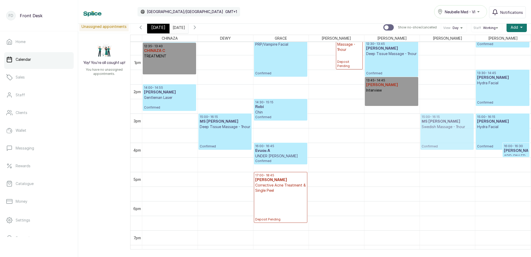
drag, startPoint x: 237, startPoint y: 134, endPoint x: 473, endPoint y: 140, distance: 235.6
click at [473, 140] on tr "12:00 - 12:35 [PERSON_NAME] Review - Free Confirmed 12:35 - 13:40 CHINAZA C TRE…" at bounding box center [336, 26] width 389 height 700
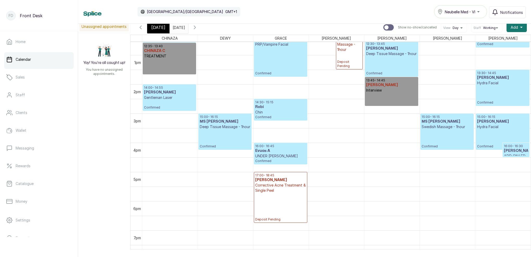
click at [451, 131] on p "Confirmed" at bounding box center [447, 138] width 51 height 19
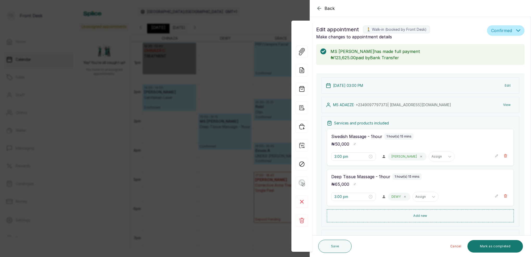
click at [509, 104] on button "View" at bounding box center [507, 104] width 16 height 9
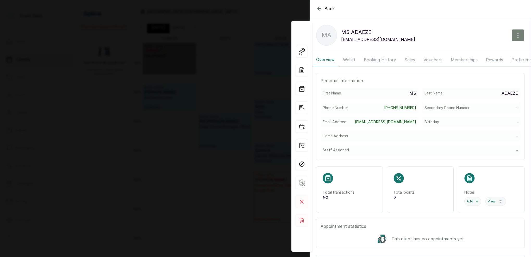
click at [519, 34] on icon "button" at bounding box center [518, 35] width 6 height 6
click at [477, 51] on span "Edit" at bounding box center [496, 50] width 50 height 6
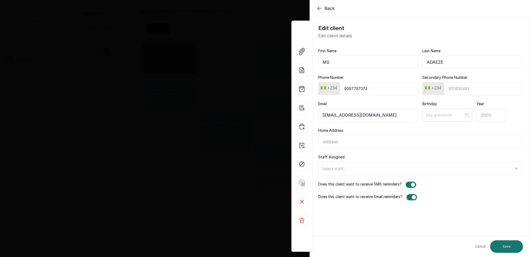
drag, startPoint x: 446, startPoint y: 59, endPoint x: 450, endPoint y: 63, distance: 5.5
paste input "ADAEZE"
type input "MS [PERSON_NAME]"
click at [448, 63] on input "Last Name" at bounding box center [473, 61] width 100 height 13
type input "o"
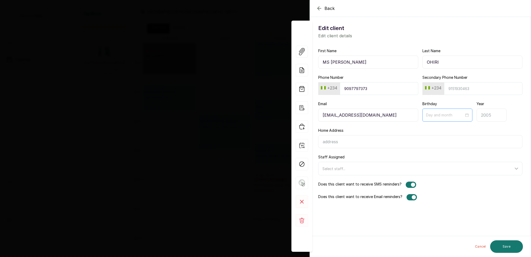
type input "OHIRI"
type input "M"
click at [435, 127] on button "Previous month (PageUp)" at bounding box center [433, 127] width 6 height 10
click at [434, 126] on span "Previous month (PageUp)" at bounding box center [433, 127] width 3 height 3
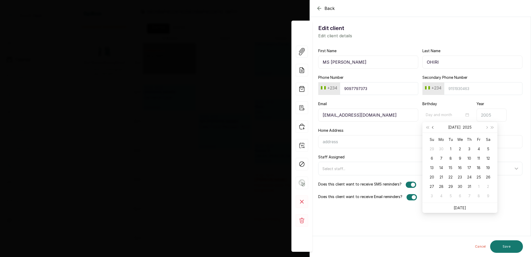
click at [434, 126] on span "Previous month (PageUp)" at bounding box center [433, 127] width 3 height 3
click at [437, 158] on td "3" at bounding box center [441, 157] width 9 height 9
click at [440, 115] on input "03-03" at bounding box center [445, 115] width 39 height 6
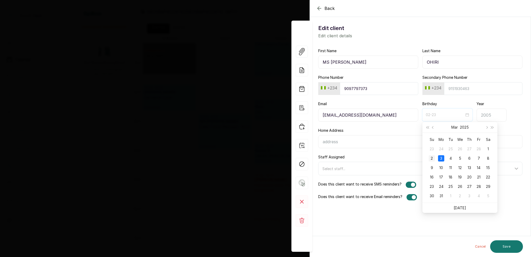
type input "03-02"
drag, startPoint x: 431, startPoint y: 158, endPoint x: 435, endPoint y: 154, distance: 5.5
click at [431, 158] on div "2" at bounding box center [432, 158] width 6 height 6
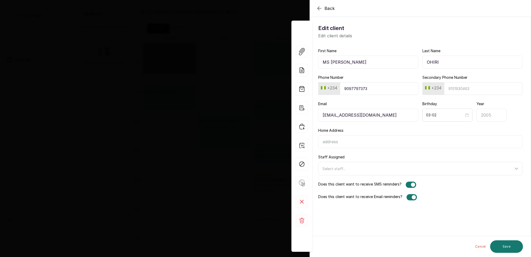
click at [492, 116] on input "Year" at bounding box center [492, 114] width 30 height 13
click at [506, 250] on button "Save" at bounding box center [506, 246] width 33 height 13
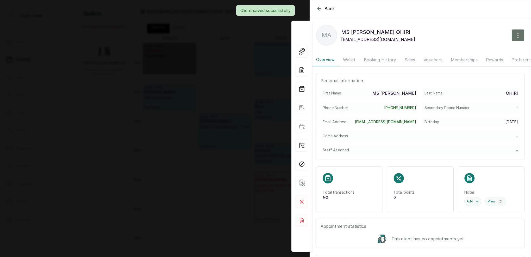
click at [238, 91] on div "Back [PERSON_NAME] MA [PERSON_NAME] [PERSON_NAME][EMAIL_ADDRESS][DOMAIN_NAME] O…" at bounding box center [265, 128] width 531 height 257
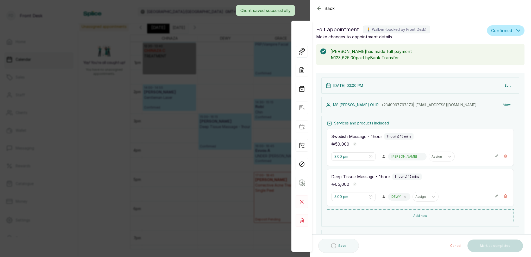
click at [245, 91] on div "Back Appointment Details Edit appointment 🚶 Walk-in (booked by Front Desk) Make…" at bounding box center [265, 128] width 531 height 257
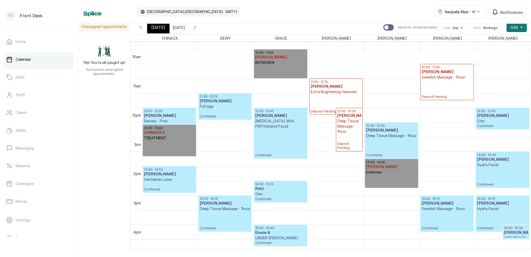
scroll to position [284, 0]
drag, startPoint x: 161, startPoint y: 29, endPoint x: 310, endPoint y: 76, distance: 156.6
click at [161, 29] on span "[DATE]" at bounding box center [158, 27] width 14 height 6
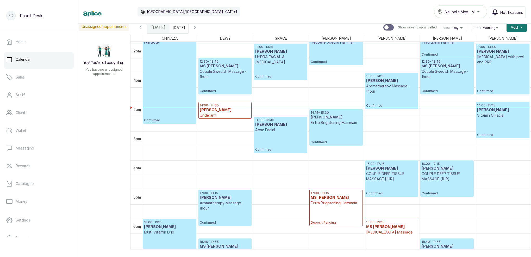
scroll to position [344, 0]
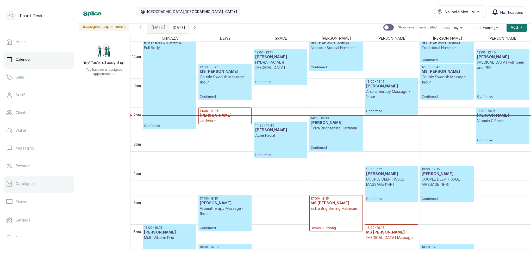
click at [31, 187] on link "Catalogue" at bounding box center [39, 183] width 70 height 15
